Goal: Find contact information: Find contact information

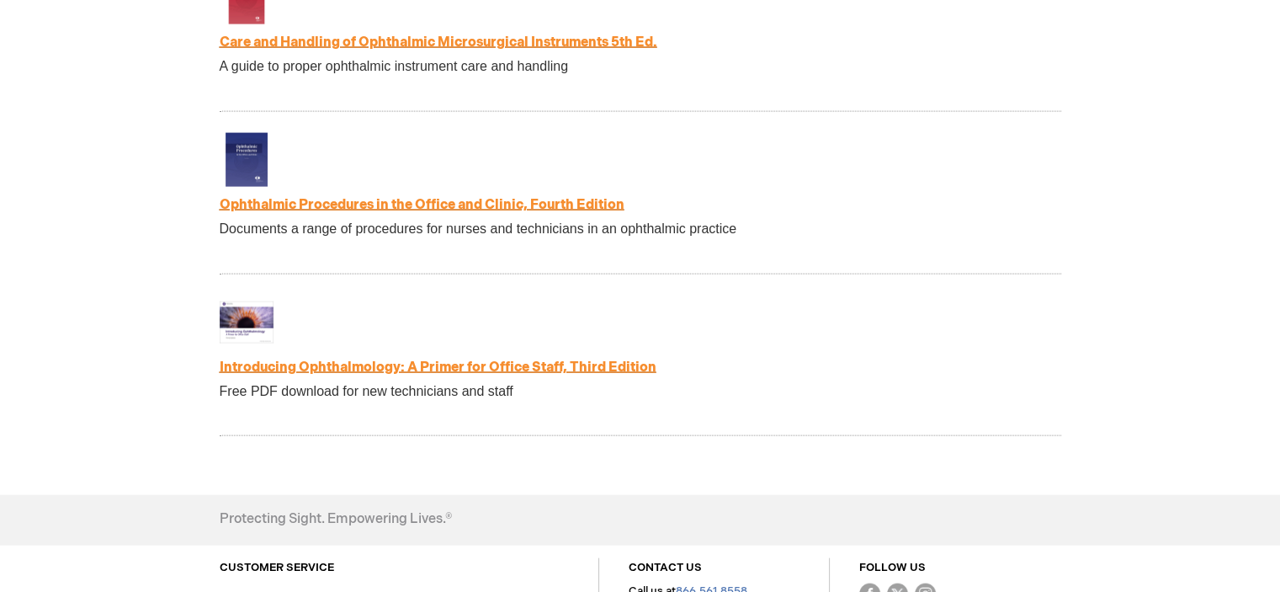
scroll to position [3694, 0]
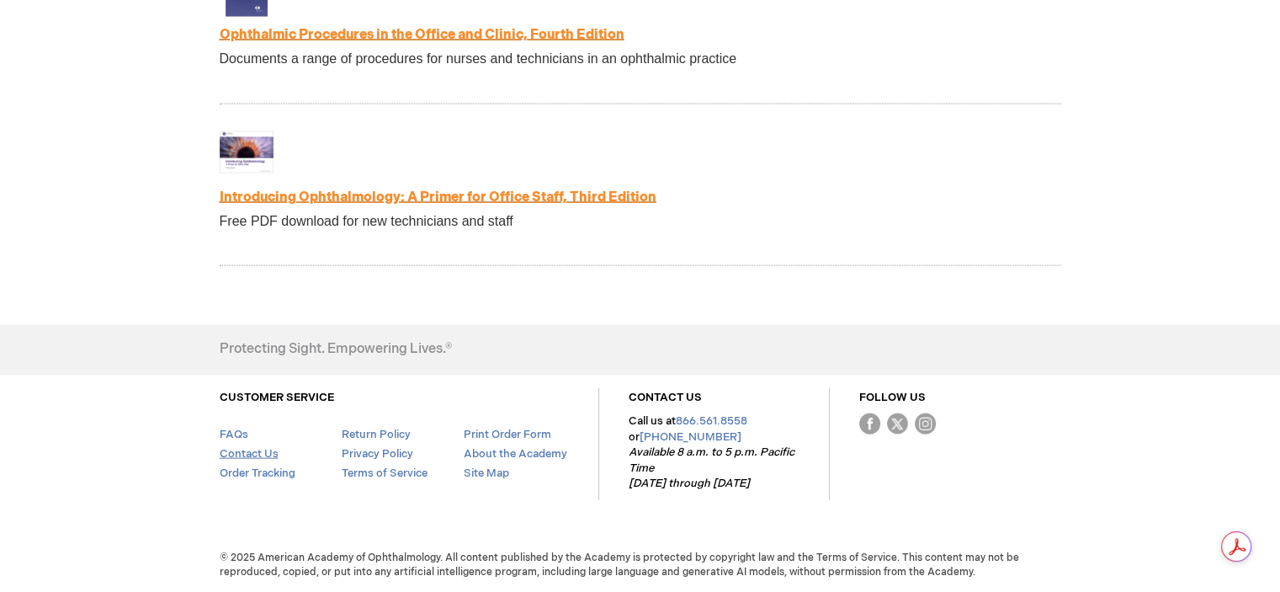
click at [258, 454] on link "Contact Us" at bounding box center [249, 453] width 59 height 13
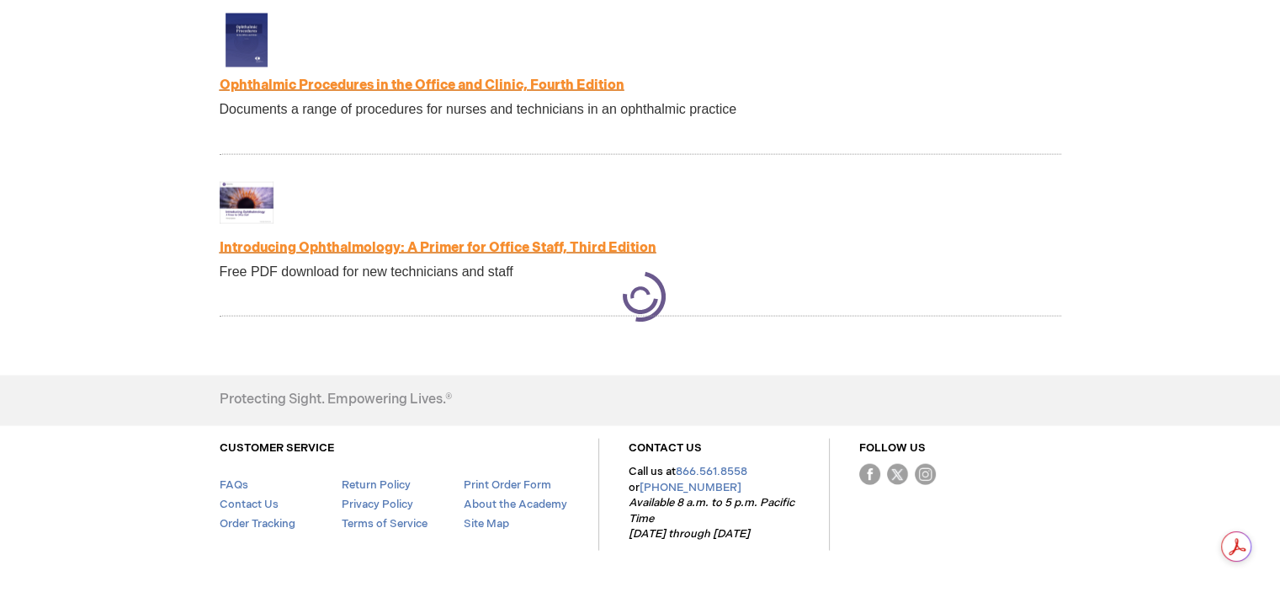
scroll to position [3694, 0]
